Goal: Find specific page/section: Find specific page/section

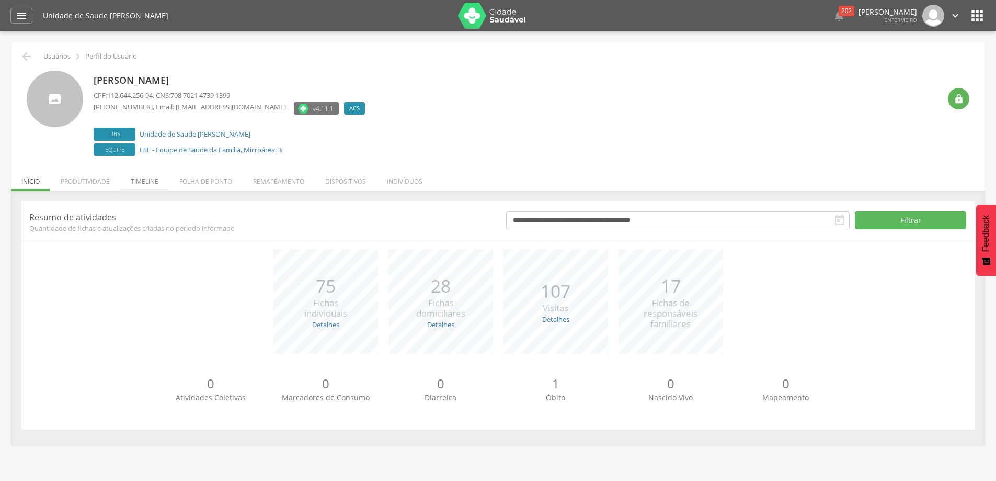
click at [146, 179] on li "Timeline" at bounding box center [144, 178] width 49 height 25
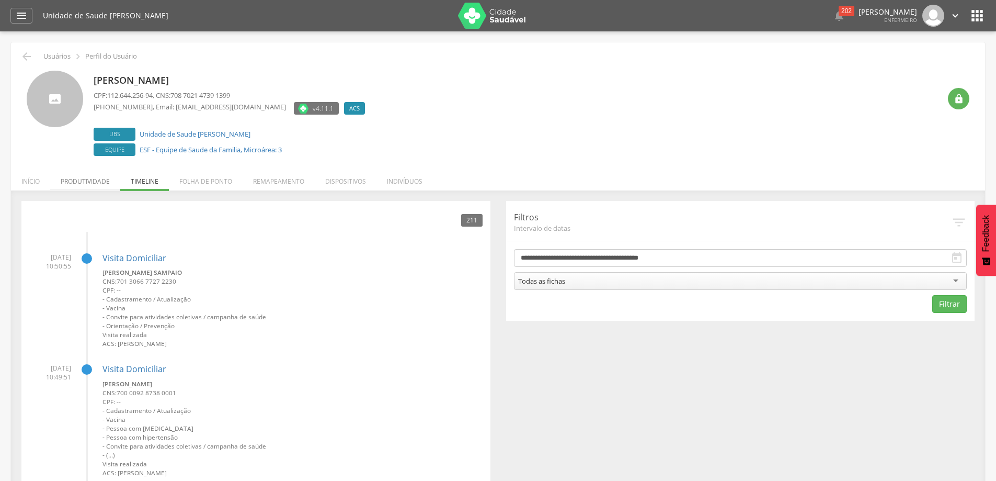
click at [96, 179] on li "Produtividade" at bounding box center [85, 178] width 70 height 25
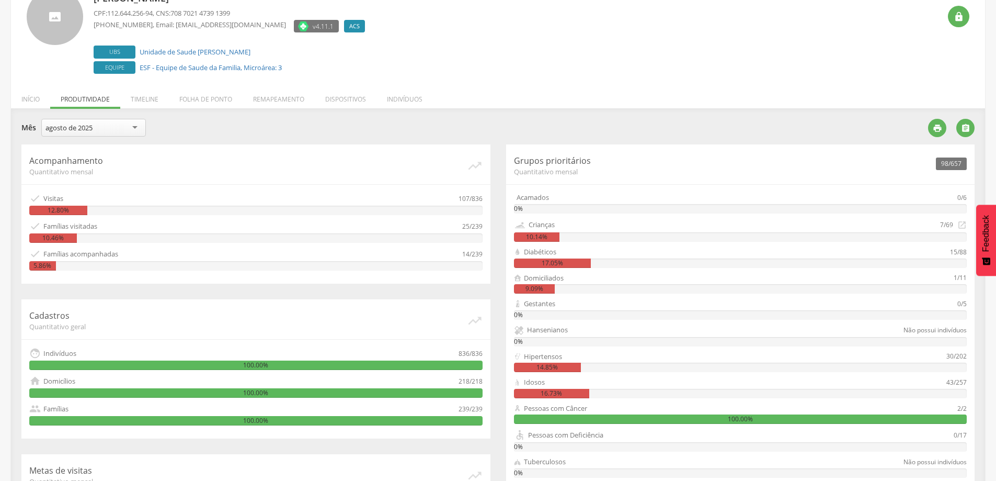
scroll to position [202, 0]
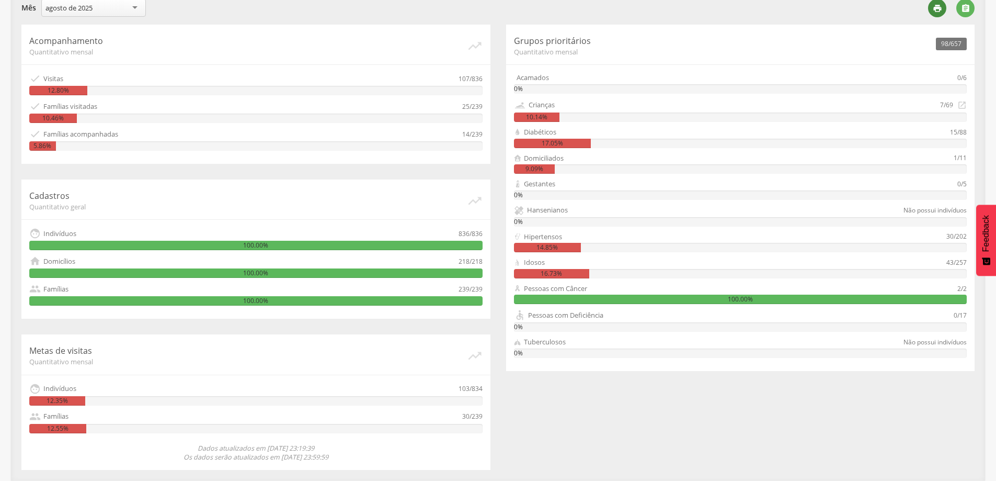
click at [935, 6] on icon "" at bounding box center [937, 8] width 9 height 9
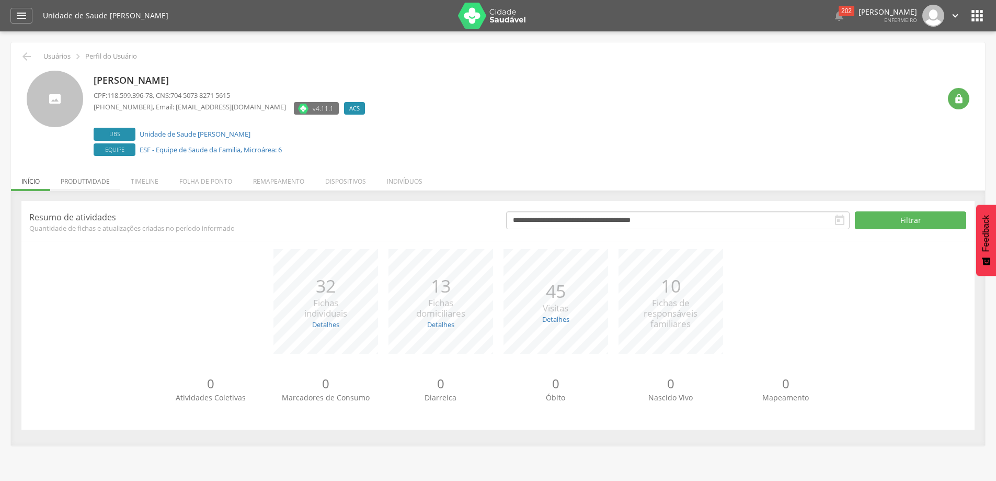
click at [88, 184] on li "Produtividade" at bounding box center [85, 178] width 70 height 25
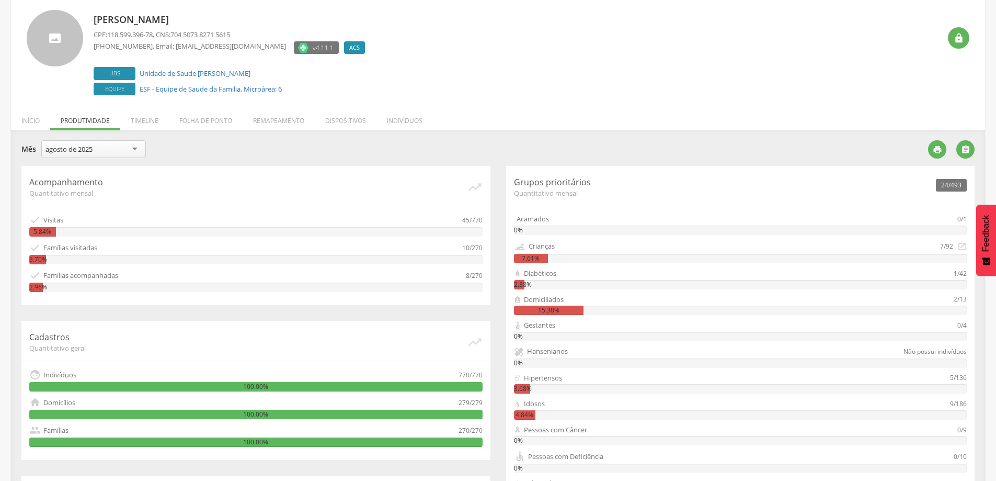
scroll to position [45, 0]
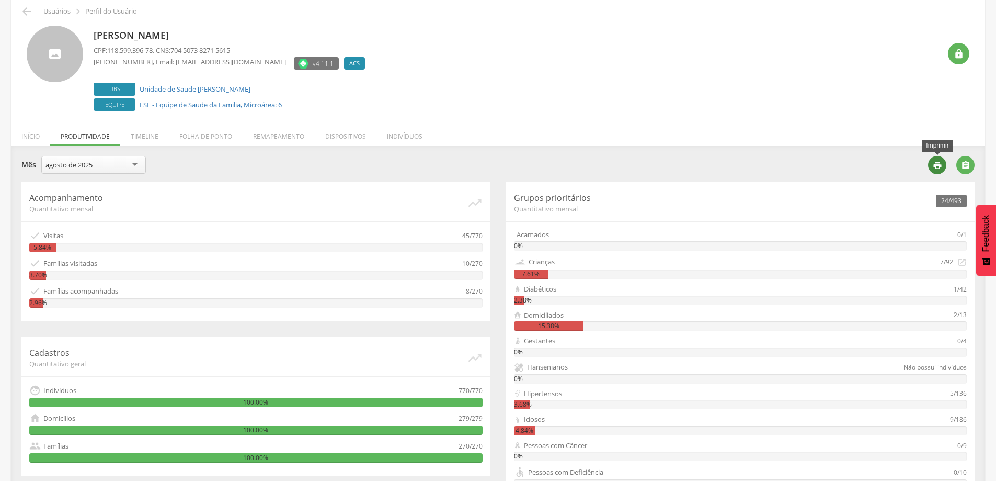
click at [934, 167] on icon "" at bounding box center [937, 165] width 9 height 9
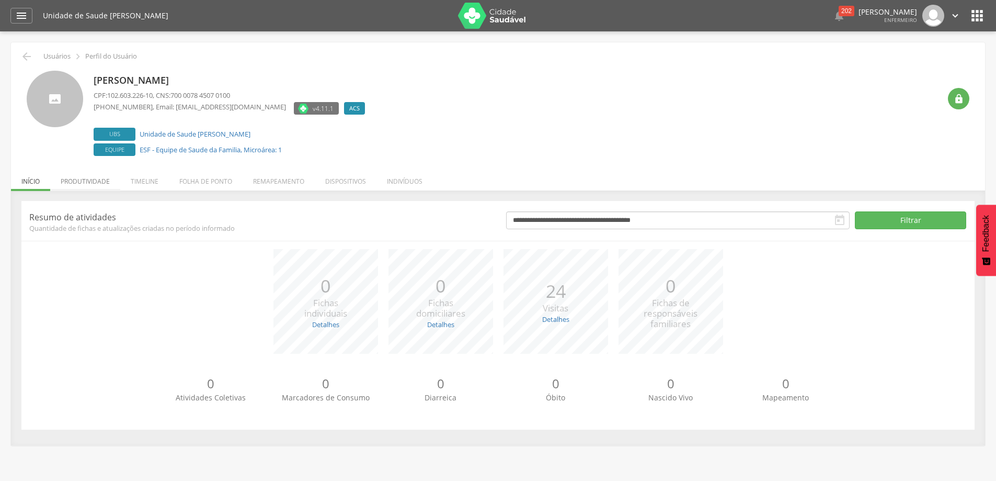
click at [81, 180] on li "Produtividade" at bounding box center [85, 178] width 70 height 25
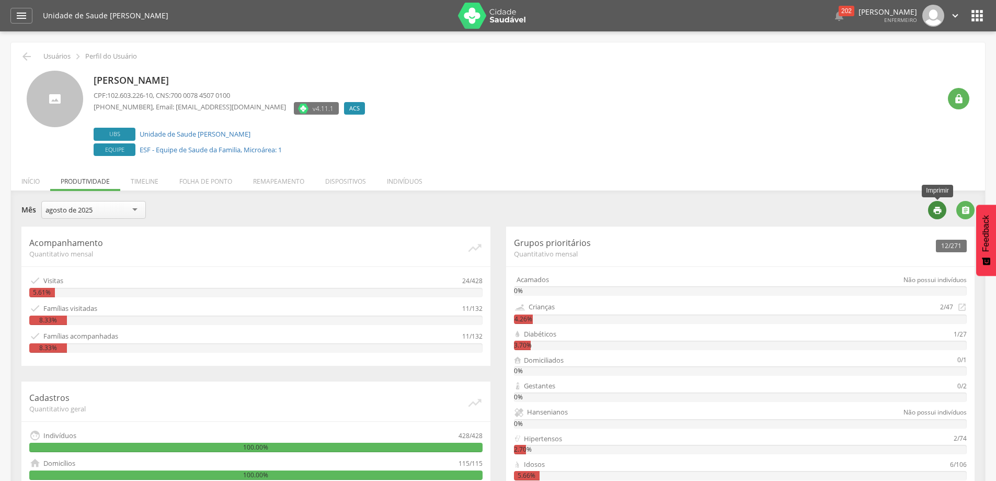
click at [940, 210] on icon "" at bounding box center [937, 210] width 9 height 9
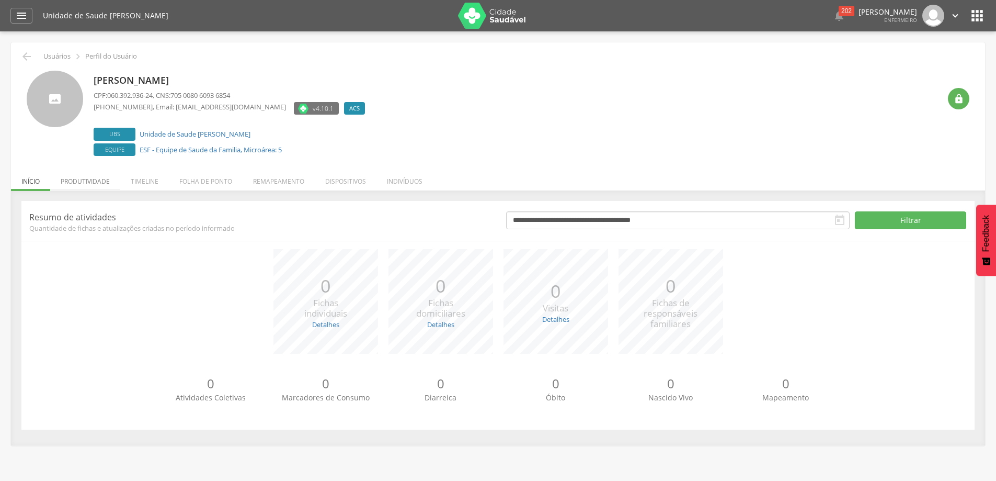
click at [99, 182] on li "Produtividade" at bounding box center [85, 178] width 70 height 25
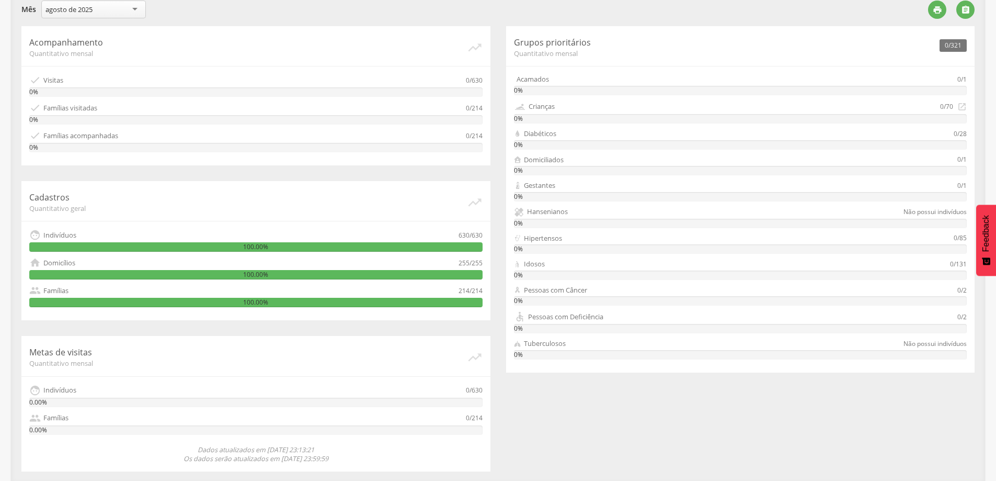
scroll to position [202, 0]
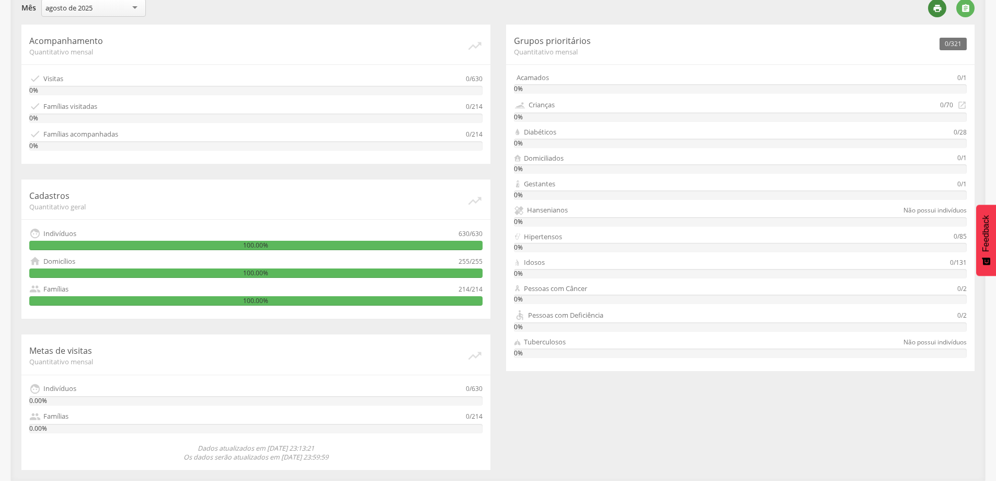
click at [940, 6] on icon "" at bounding box center [937, 8] width 9 height 9
